Goal: Manage account settings

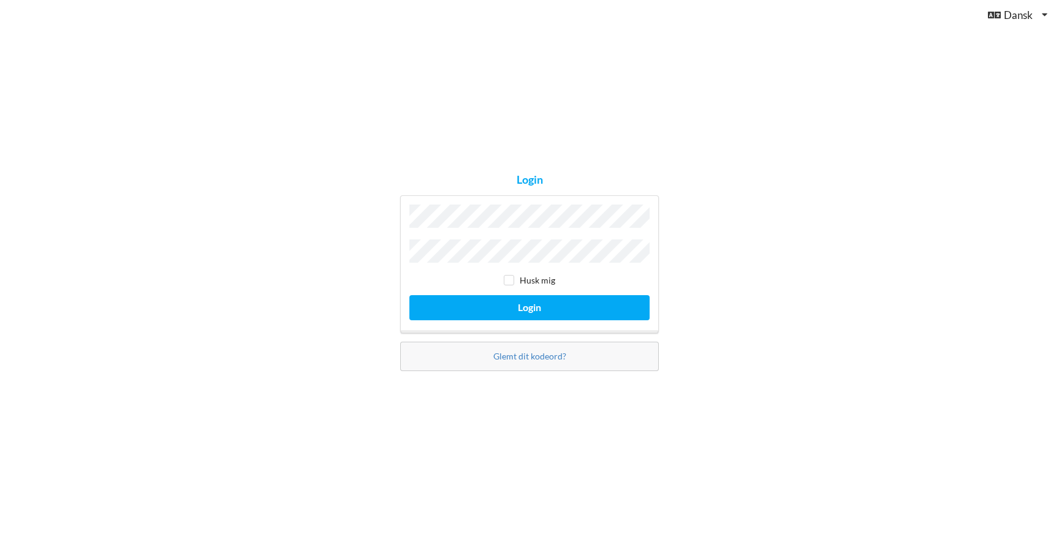
click at [570, 279] on div "Husk mig" at bounding box center [529, 280] width 240 height 12
click at [526, 352] on link "Glemt dit kodeord?" at bounding box center [529, 356] width 73 height 10
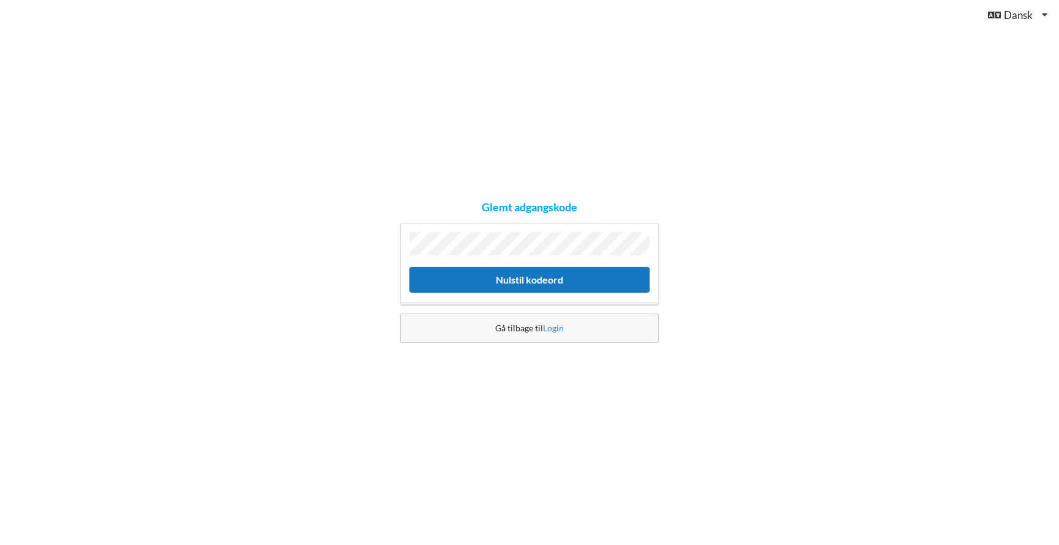
click at [536, 280] on button "Nulstil kodeord" at bounding box center [529, 279] width 240 height 25
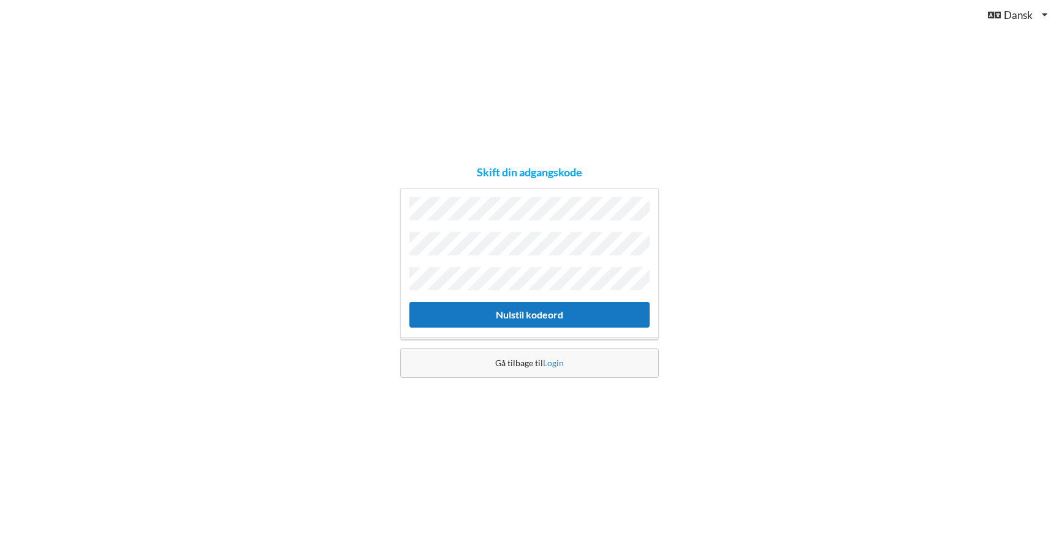
click at [526, 313] on button "Nulstil kodeord" at bounding box center [529, 314] width 240 height 25
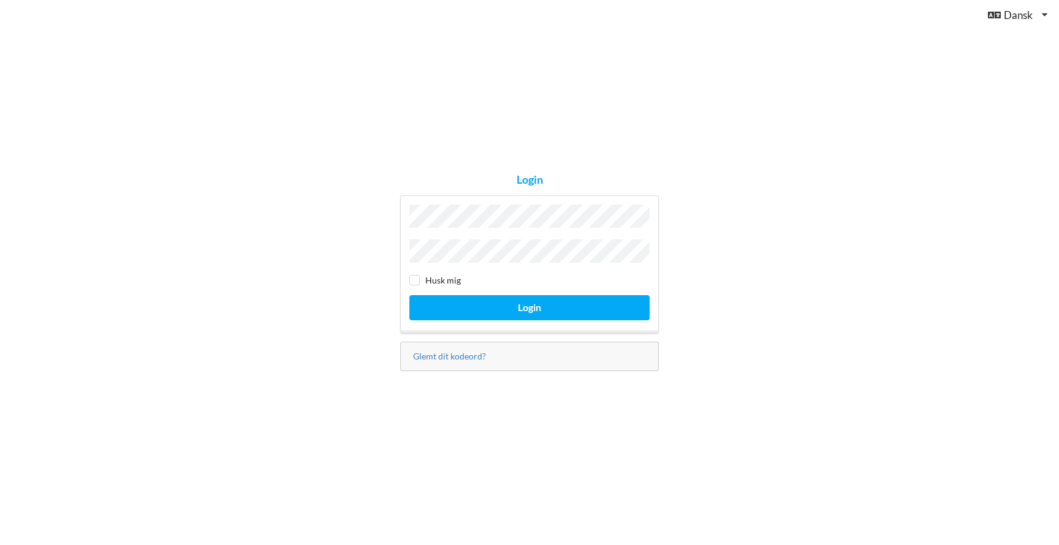
click at [529, 304] on button "Login" at bounding box center [529, 307] width 240 height 25
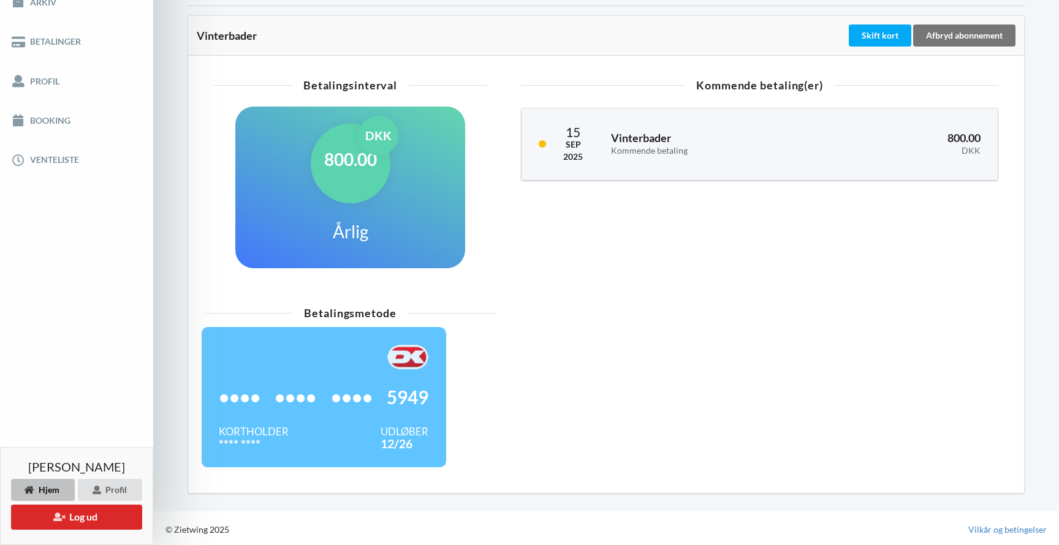
scroll to position [210, 0]
click at [879, 36] on div "Skift kort" at bounding box center [880, 36] width 62 height 22
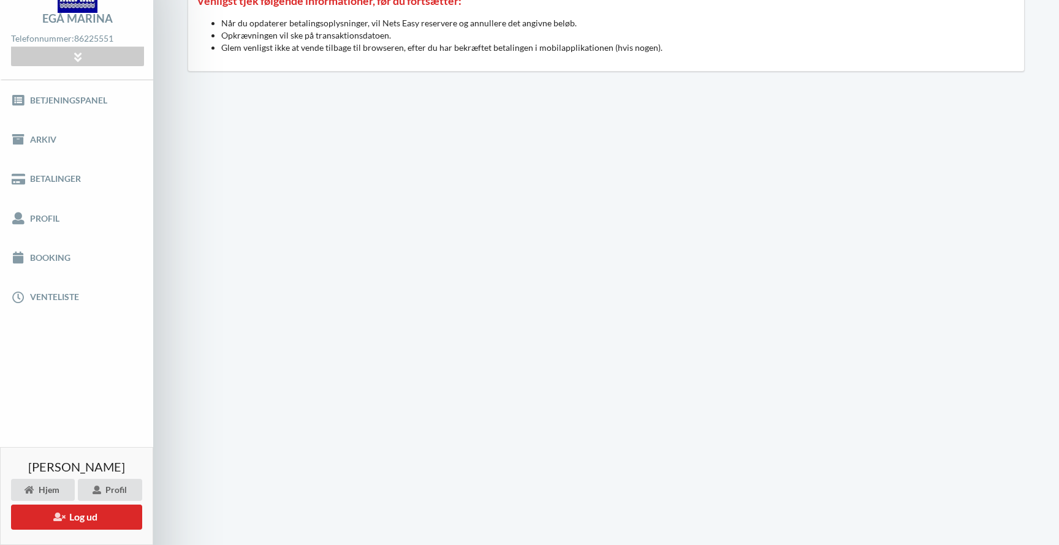
scroll to position [94, 0]
